Goal: Check status: Check status

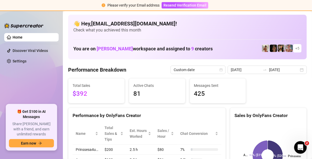
scroll to position [26, 0]
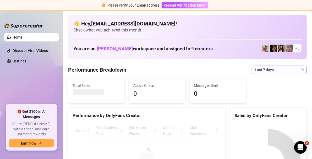
click at [300, 68] on icon "calendar" at bounding box center [301, 69] width 3 height 3
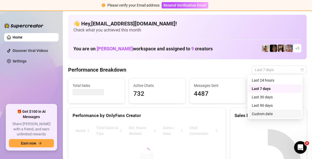
click at [259, 114] on div "Custom date" at bounding box center [275, 114] width 47 height 6
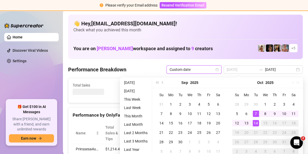
type input "[DATE]"
click at [253, 124] on div "14" at bounding box center [255, 123] width 6 height 6
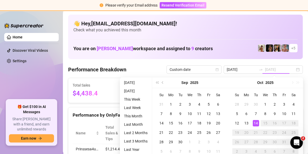
click at [253, 124] on div "14" at bounding box center [255, 123] width 6 height 6
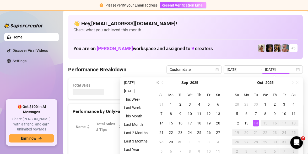
type input "[DATE]"
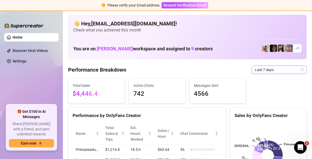
click at [300, 69] on icon "calendar" at bounding box center [301, 69] width 3 height 3
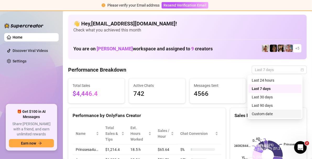
click at [261, 115] on div "Custom date" at bounding box center [275, 114] width 47 height 6
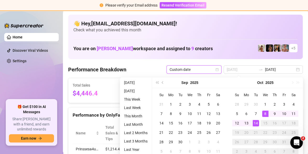
type input "[DATE]"
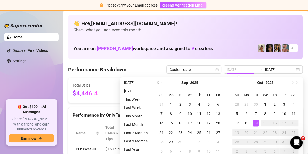
click at [256, 121] on div "14" at bounding box center [255, 123] width 6 height 6
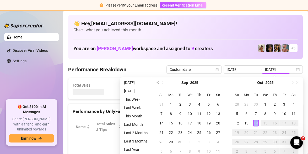
type input "[DATE]"
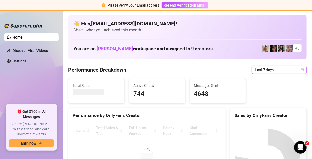
click at [300, 71] on icon "calendar" at bounding box center [301, 69] width 3 height 3
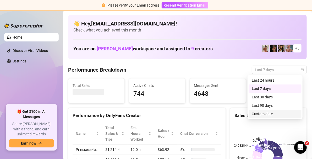
click at [270, 114] on div "Custom date" at bounding box center [275, 114] width 47 height 6
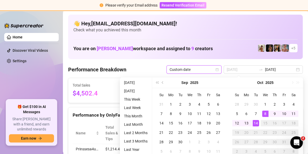
type input "[DATE]"
click at [257, 124] on div "14" at bounding box center [255, 123] width 6 height 6
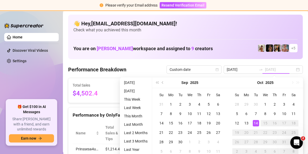
click at [256, 124] on div "14" at bounding box center [255, 123] width 6 height 6
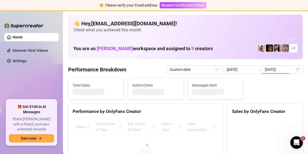
type input "[DATE]"
